Goal: Task Accomplishment & Management: Manage account settings

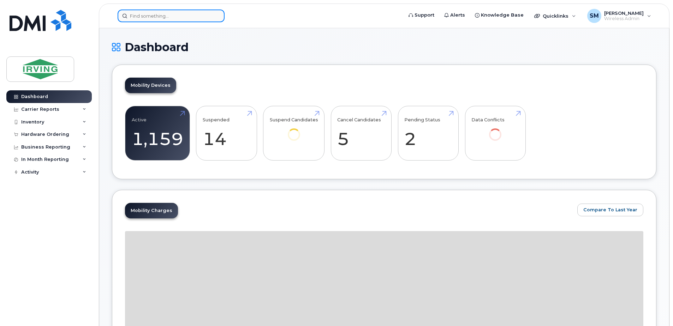
click at [196, 15] on input at bounding box center [171, 16] width 107 height 13
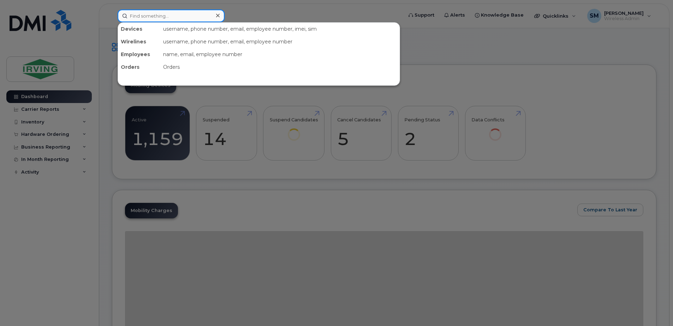
paste input "G7C420EDB2BB"
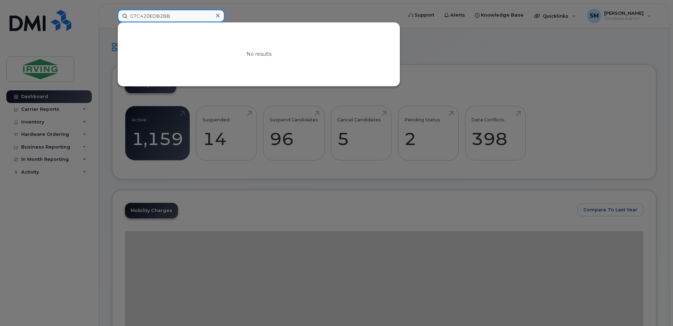
click at [135, 20] on input "G7C420EDB2BB" at bounding box center [171, 16] width 107 height 13
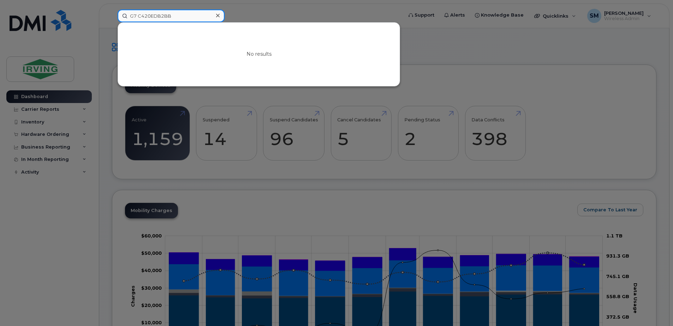
click at [178, 16] on input "G7 C420EDB2BB" at bounding box center [171, 16] width 107 height 13
drag, startPoint x: 178, startPoint y: 16, endPoint x: 141, endPoint y: 11, distance: 36.6
click at [141, 11] on input "G7 C420EDB2BB" at bounding box center [171, 16] width 107 height 13
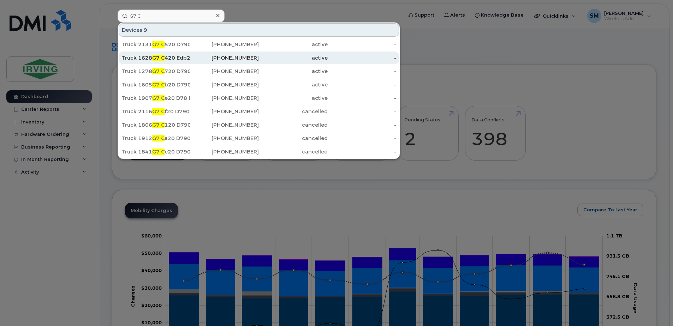
click at [150, 57] on div "Truck 1628 G7 C 420 Edb2 Bb" at bounding box center [155, 57] width 69 height 7
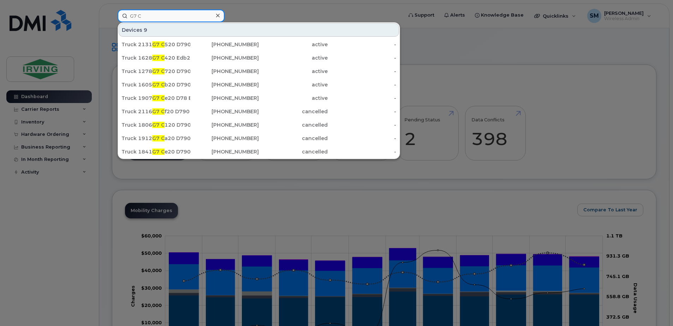
click at [156, 15] on input "G7 C" at bounding box center [171, 16] width 107 height 13
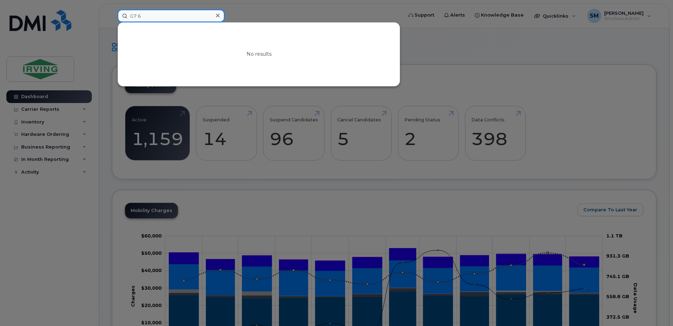
drag, startPoint x: 157, startPoint y: 15, endPoint x: 148, endPoint y: 17, distance: 9.4
click at [148, 17] on input "G7 6" at bounding box center [171, 16] width 107 height 13
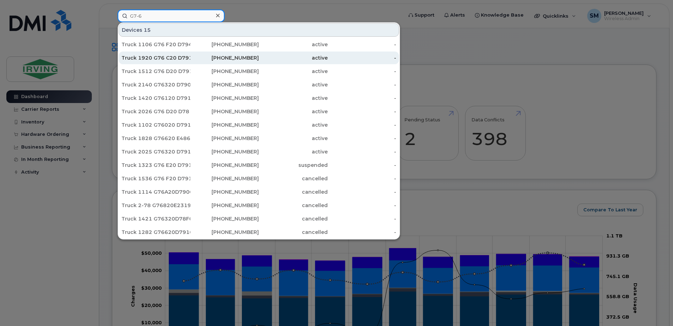
type input "G7-6"
click at [170, 61] on div "Truck 1920 G76 C20 D79104" at bounding box center [155, 57] width 69 height 7
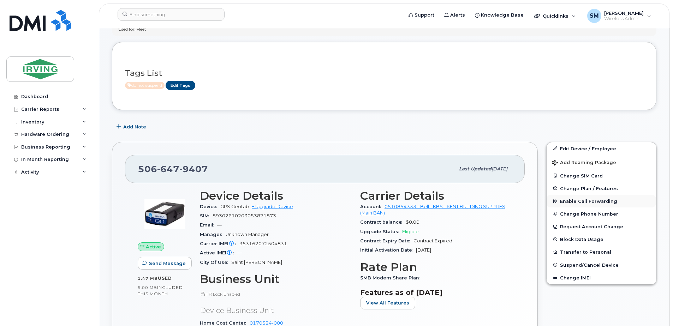
scroll to position [106, 0]
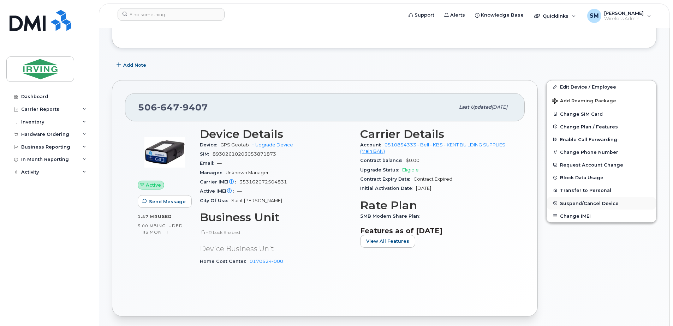
click at [589, 201] on span "Suspend/Cancel Device" at bounding box center [589, 202] width 59 height 5
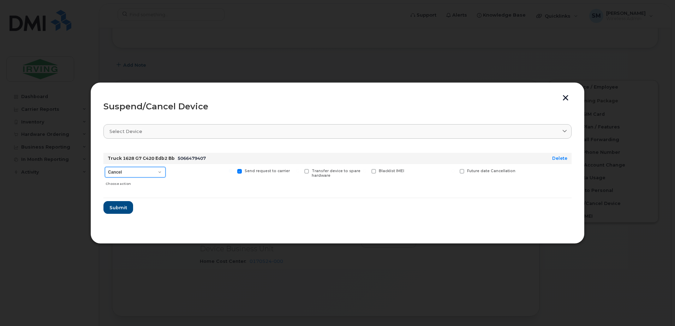
click at [161, 174] on select "Cancel Suspend - Extend Suspension Suspend - Reduced Rate Suspend - Full Rate S…" at bounding box center [135, 172] width 61 height 11
click at [105, 167] on select "Cancel Suspend - Extend Suspension Suspend - Reduced Rate Suspend - Full Rate S…" at bounding box center [135, 172] width 61 height 11
click at [119, 207] on span "Submit" at bounding box center [118, 207] width 18 height 7
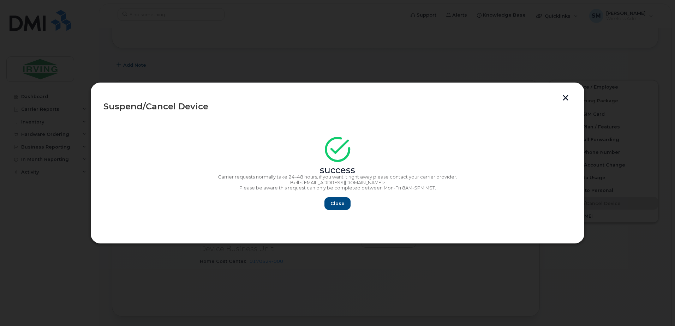
click at [568, 99] on button "button" at bounding box center [565, 98] width 11 height 7
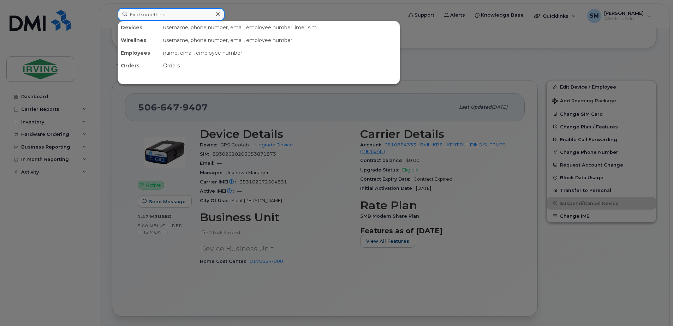
click at [166, 16] on input at bounding box center [171, 14] width 107 height 13
paste input "G76C20D79104"
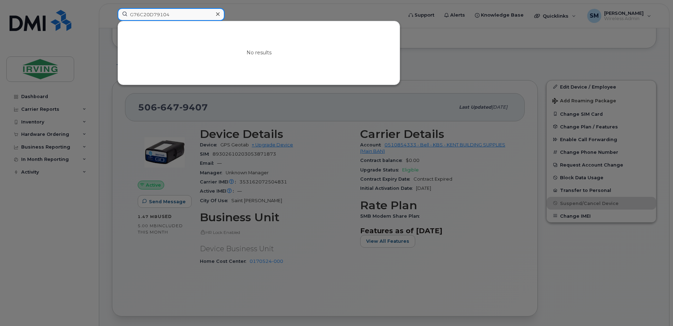
drag, startPoint x: 190, startPoint y: 20, endPoint x: 182, endPoint y: 17, distance: 8.7
click at [182, 17] on input "G76C20D79104" at bounding box center [171, 14] width 107 height 13
drag, startPoint x: 182, startPoint y: 17, endPoint x: 136, endPoint y: 19, distance: 46.2
click at [136, 19] on input "G76C20D79104" at bounding box center [171, 14] width 107 height 13
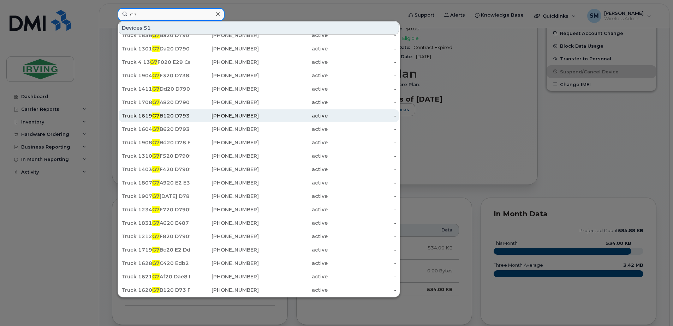
scroll to position [282, 0]
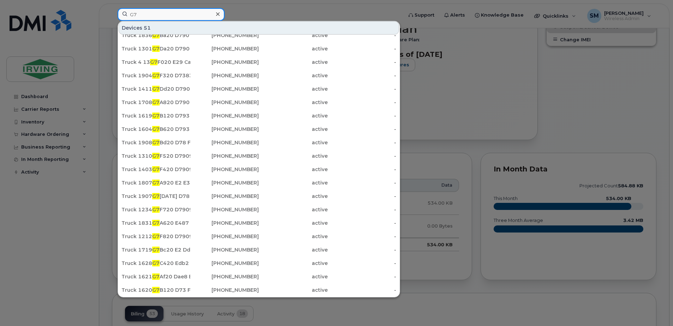
type input "G7"
click at [219, 15] on icon at bounding box center [218, 14] width 4 height 6
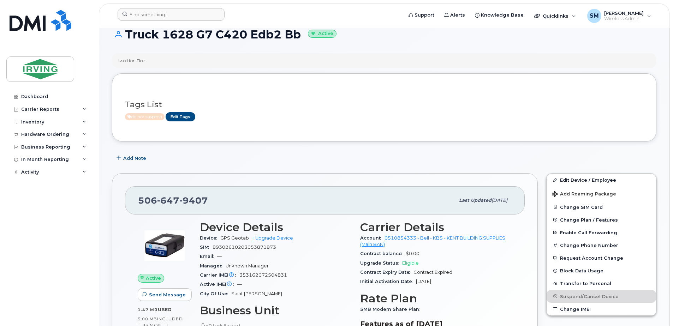
scroll to position [0, 0]
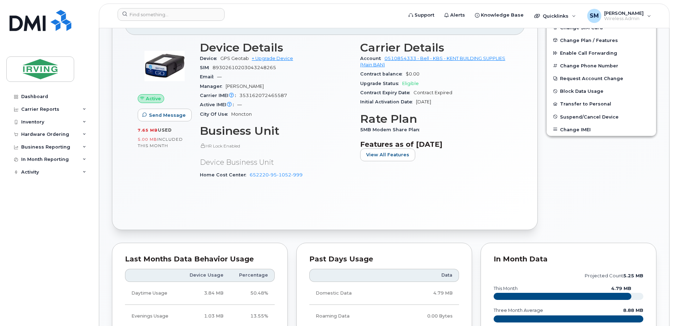
scroll to position [212, 0]
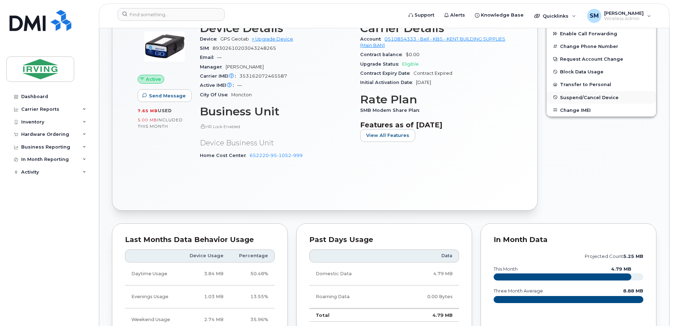
click at [584, 96] on span "Suspend/Cancel Device" at bounding box center [589, 97] width 59 height 5
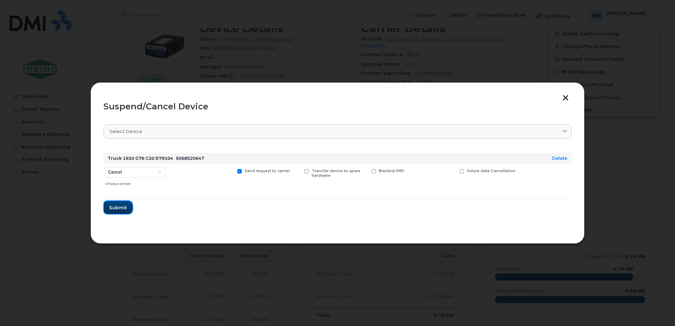
click at [121, 206] on span "Submit" at bounding box center [118, 207] width 18 height 7
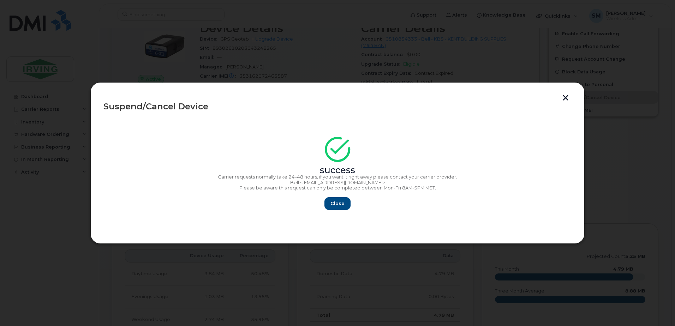
click at [562, 102] on button "button" at bounding box center [565, 98] width 11 height 7
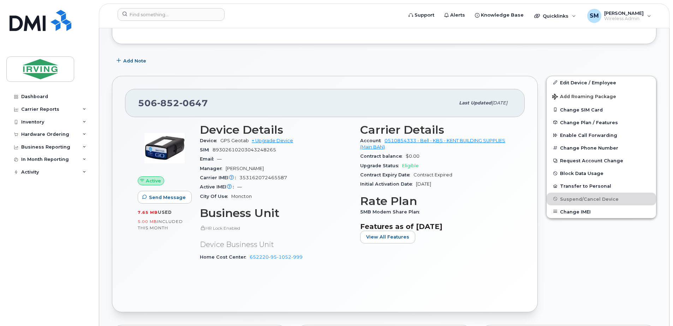
scroll to position [35, 0]
